Goal: Transaction & Acquisition: Purchase product/service

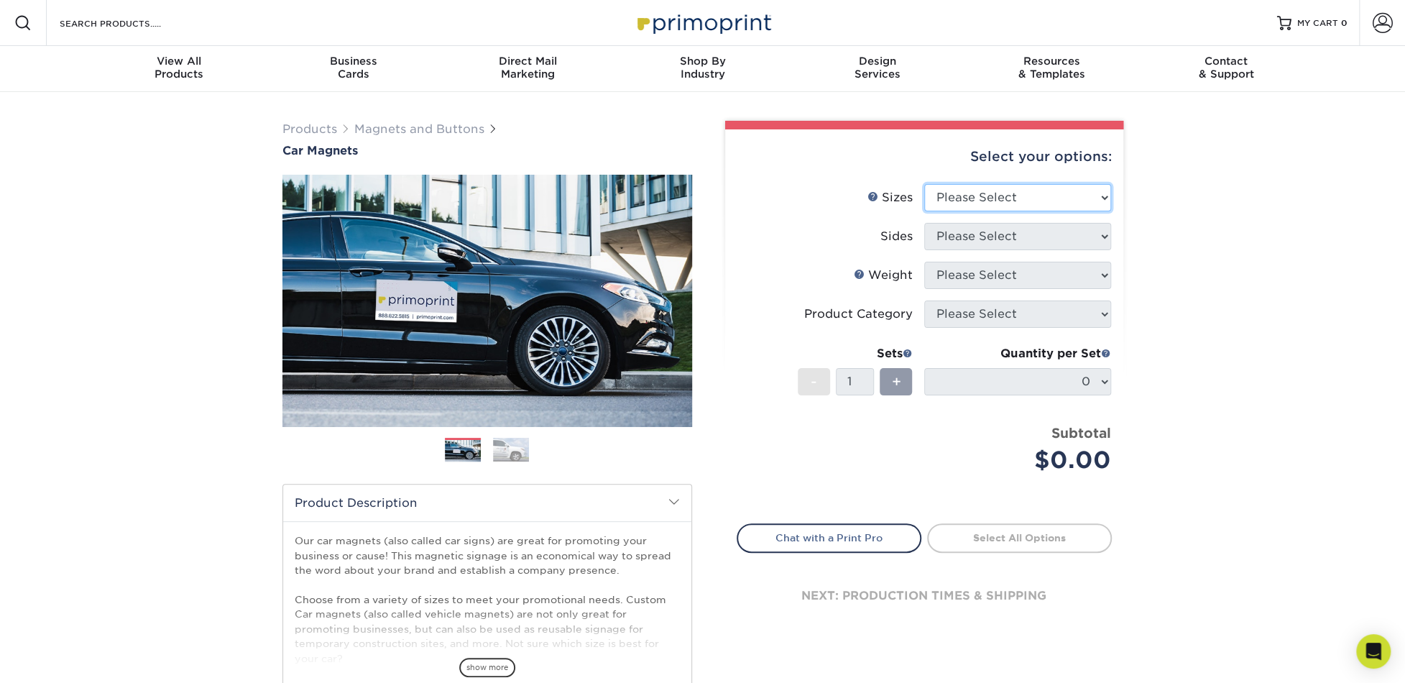
click at [1104, 195] on select "Please Select 9" x 12" 9" x 18" 12" x 18" 12" x 24" 18" x 18" 18" x 24" 18" x 3…" at bounding box center [1017, 197] width 187 height 27
select select "18.00x24.00"
click at [924, 184] on select "Please Select 9" x 12" 9" x 18" 12" x 18" 12" x 24" 18" x 18" 18" x 24" 18" x 3…" at bounding box center [1017, 197] width 187 height 27
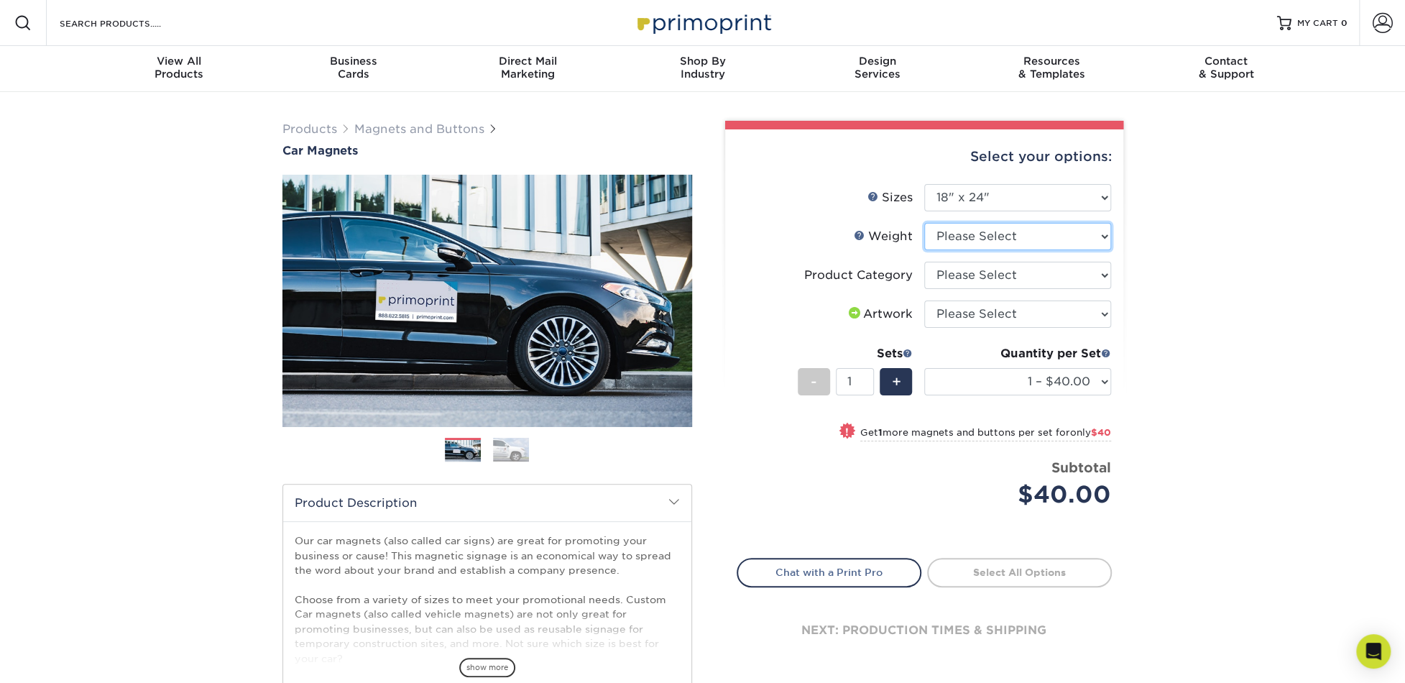
click at [1099, 230] on select "Please Select 30MIL" at bounding box center [1017, 236] width 187 height 27
select select "30MIL"
click at [924, 223] on select "Please Select 30MIL" at bounding box center [1017, 236] width 187 height 27
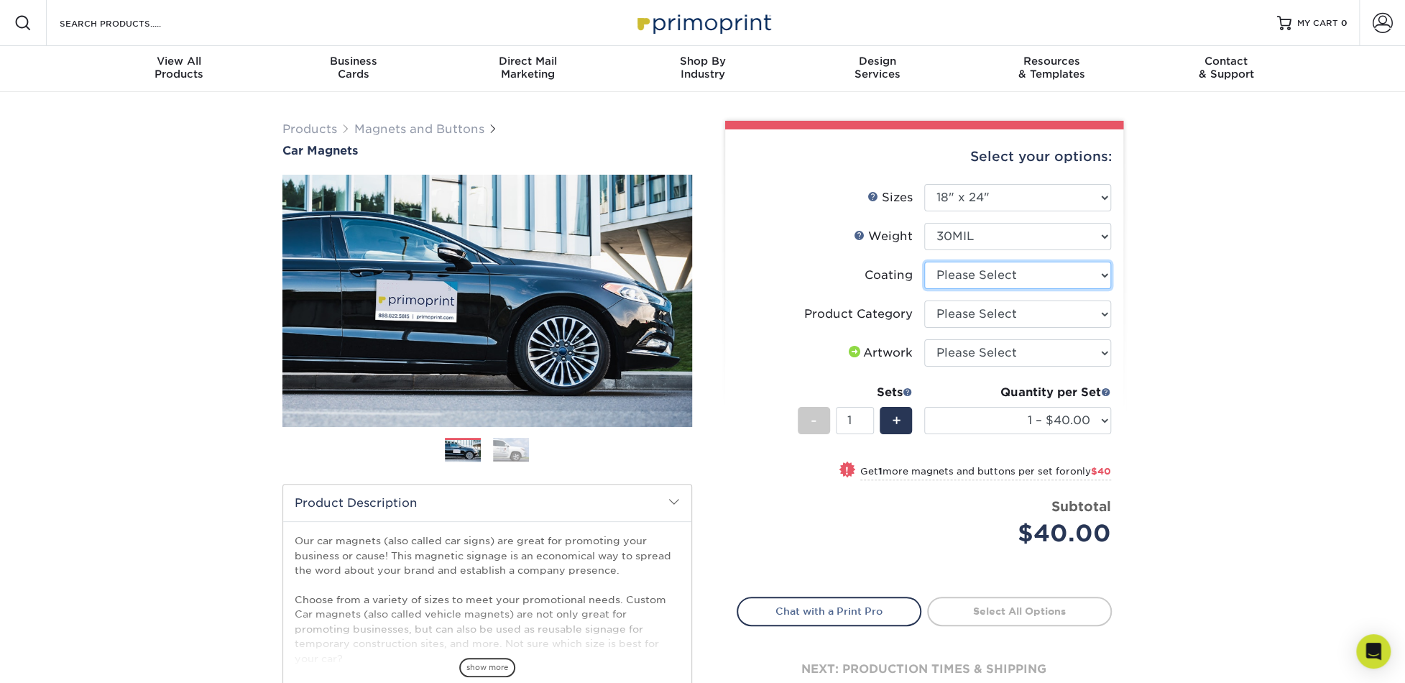
click at [1106, 273] on select at bounding box center [1017, 275] width 187 height 27
click at [1198, 300] on div "Products Magnets and Buttons Car Magnets" at bounding box center [702, 476] width 1405 height 768
click at [1091, 265] on select at bounding box center [1017, 275] width 187 height 27
click at [924, 262] on select at bounding box center [1017, 275] width 187 height 27
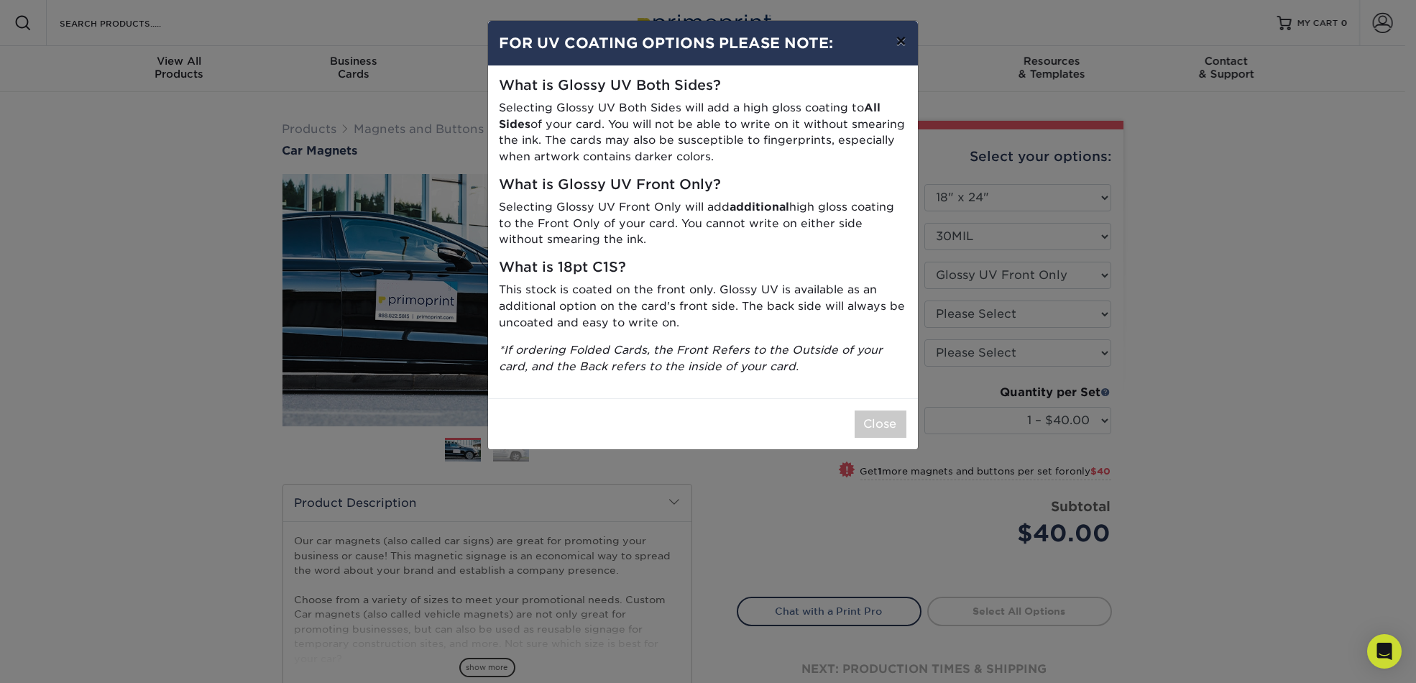
click at [903, 41] on button "×" at bounding box center [900, 41] width 33 height 40
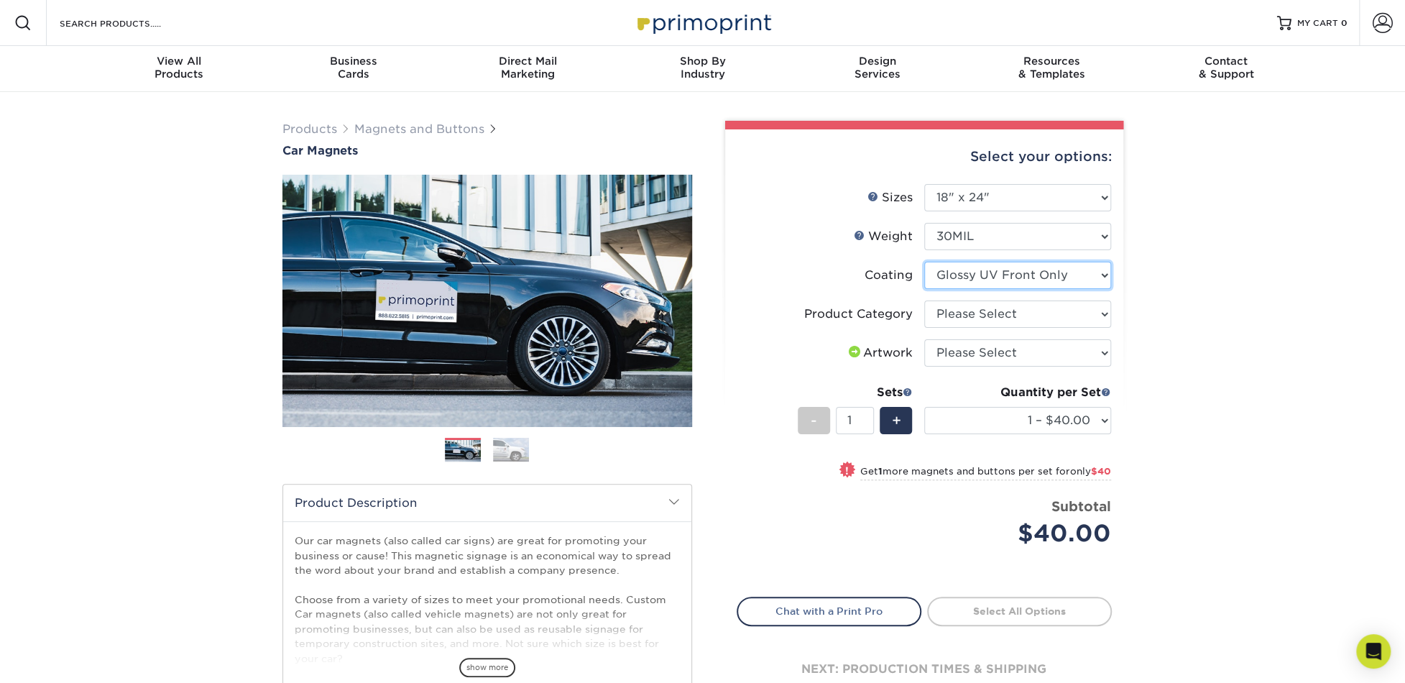
click at [1089, 276] on select at bounding box center [1017, 275] width 187 height 27
select select "-1"
click at [924, 262] on select at bounding box center [1017, 275] width 187 height 27
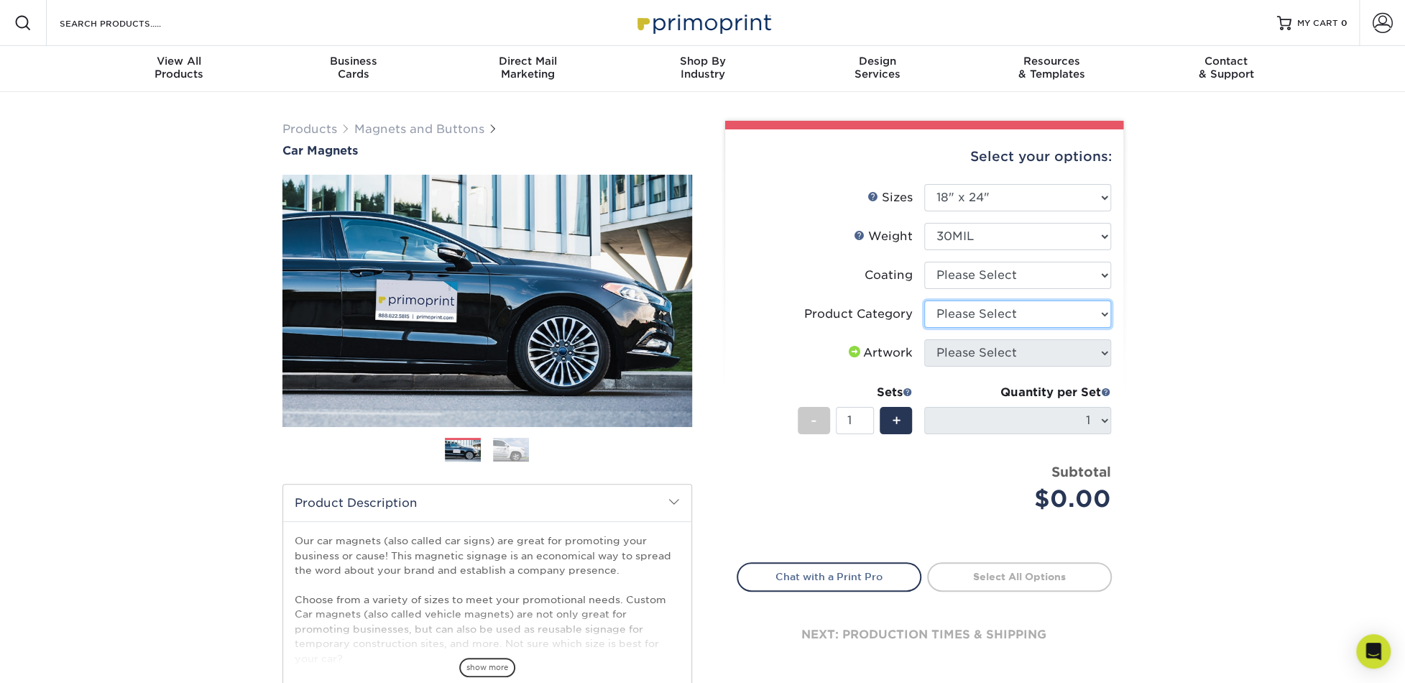
click at [1103, 314] on select "Please Select Car Magnets" at bounding box center [1017, 313] width 187 height 27
select select "48f17320-c7c2-4f0d-b371-c8050bb445b2"
click at [924, 300] on select "Please Select Car Magnets" at bounding box center [1017, 313] width 187 height 27
click at [1190, 345] on div "Products Magnets and Buttons Car Magnets" at bounding box center [702, 476] width 1405 height 768
click at [507, 446] on img at bounding box center [511, 449] width 36 height 25
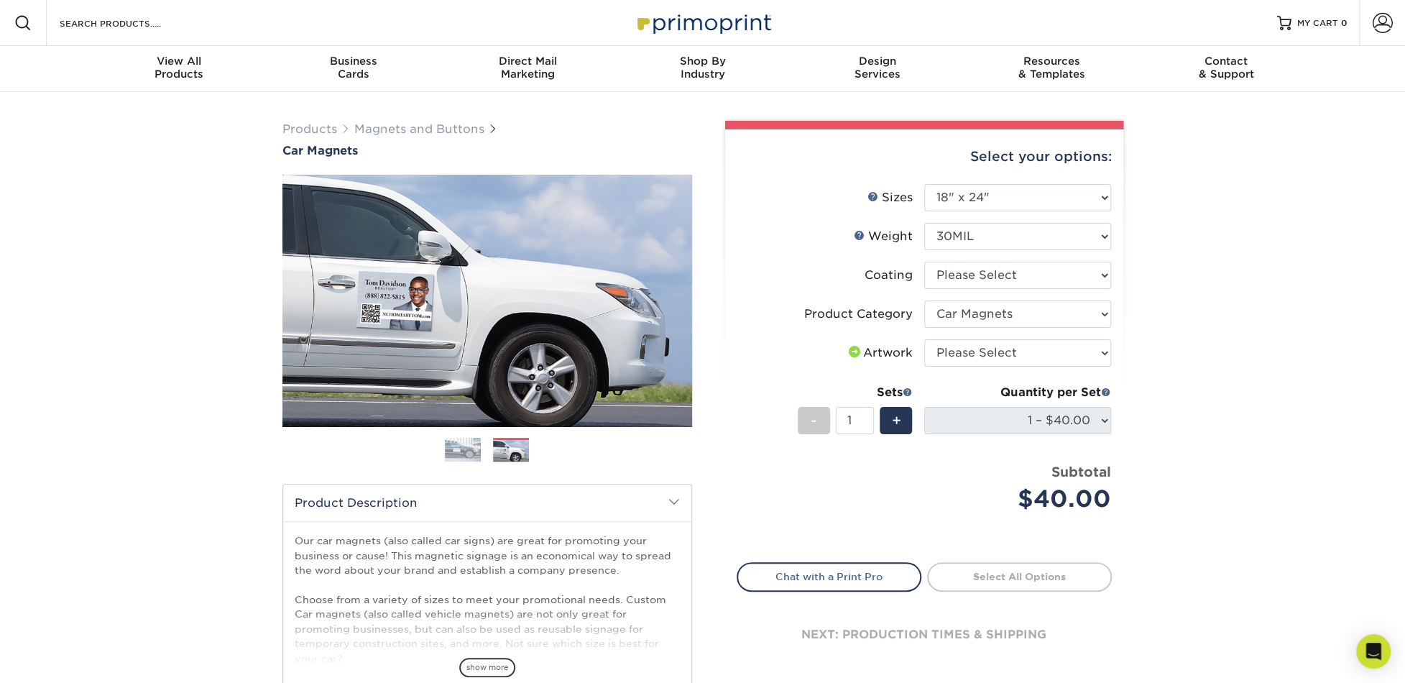
click at [474, 446] on img at bounding box center [463, 449] width 36 height 25
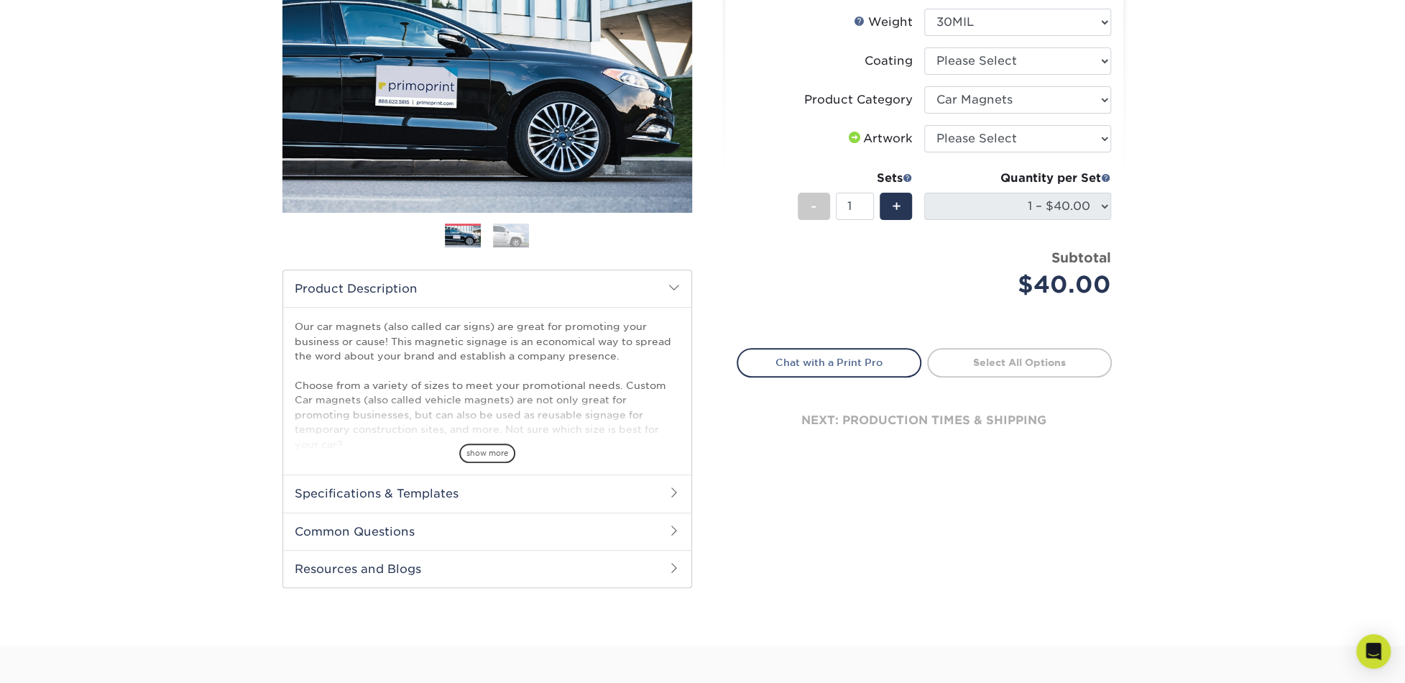
scroll to position [359, 0]
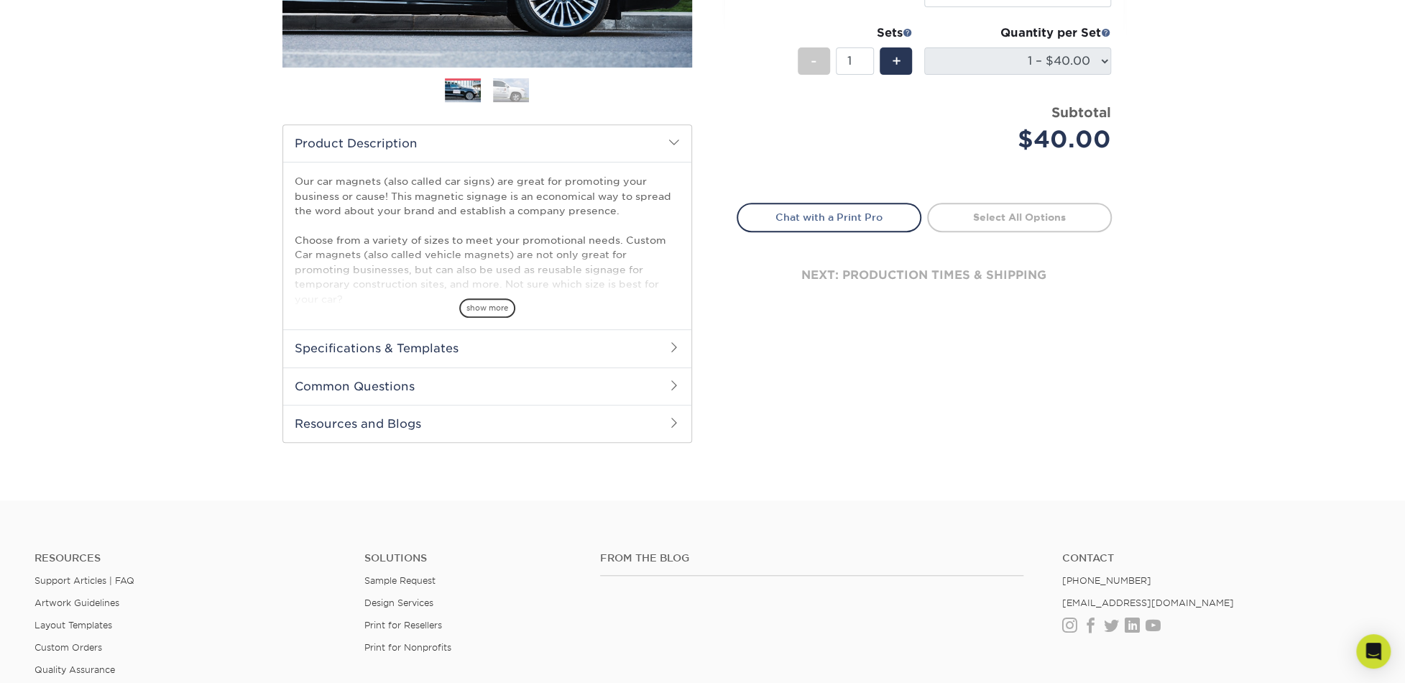
click at [681, 380] on h2 "Common Questions" at bounding box center [487, 385] width 408 height 37
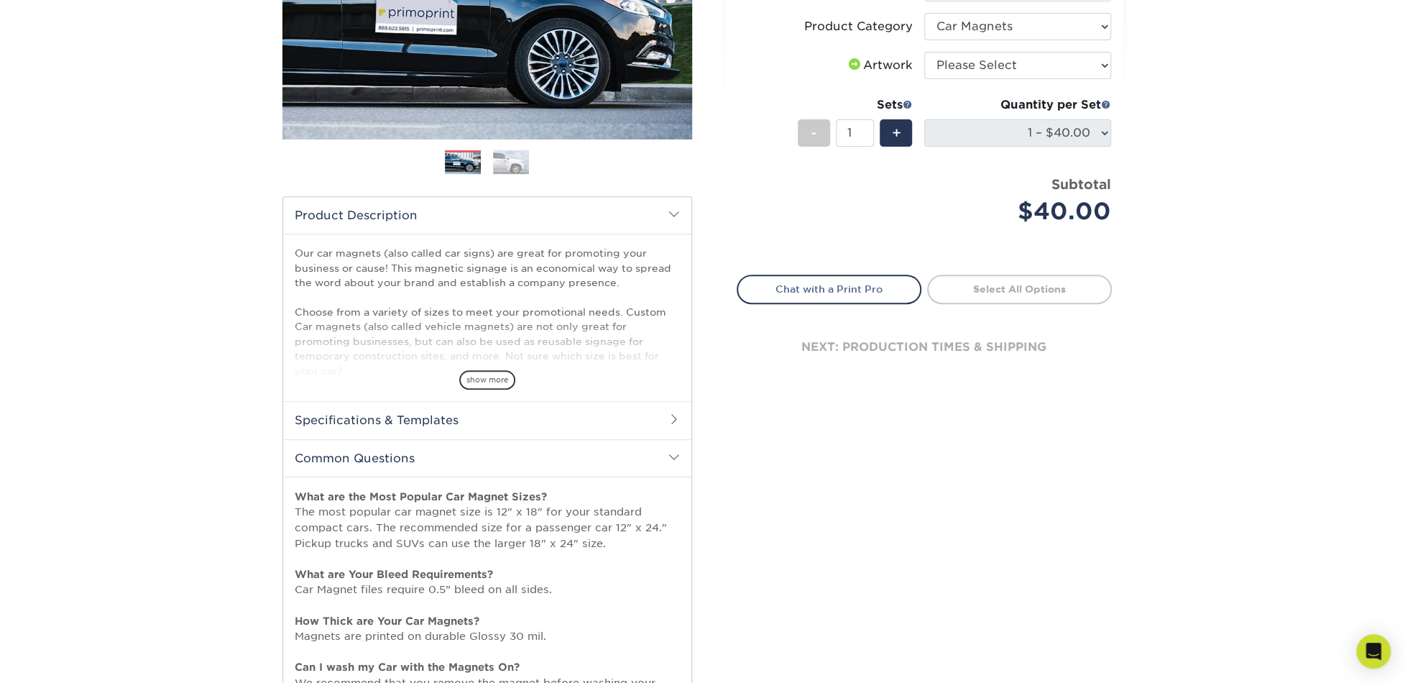
scroll to position [216, 0]
